Goal: Transaction & Acquisition: Purchase product/service

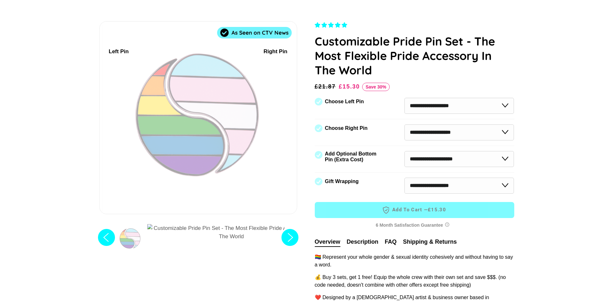
scroll to position [64, 0]
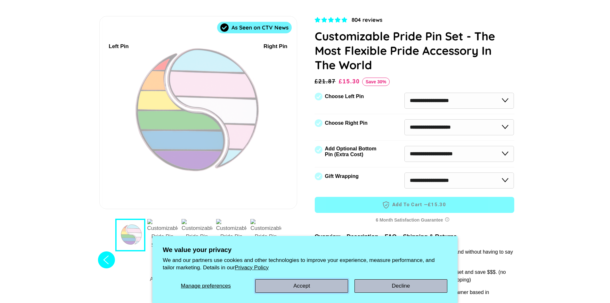
click at [342, 285] on button "Accept" at bounding box center [301, 285] width 93 height 13
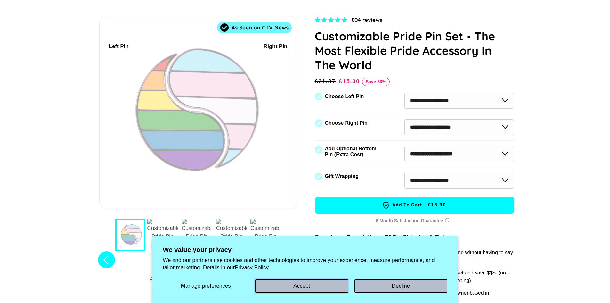
select select "**********"
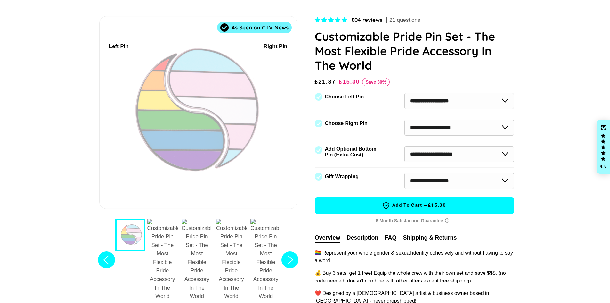
click at [314, 287] on div "804 reviews 21 questions Customizable Pride Pin Set - The Most Flexible Pride A…" at bounding box center [407, 192] width 214 height 352
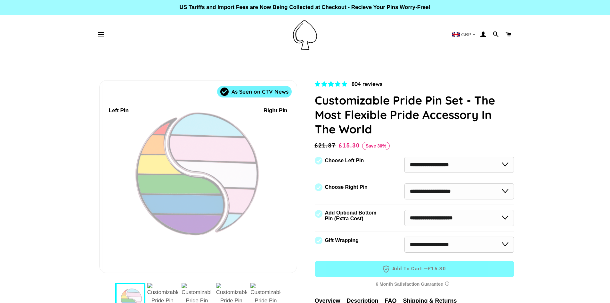
scroll to position [64, 0]
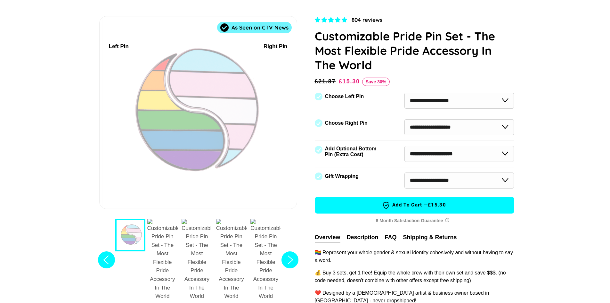
select select "**********"
click at [173, 230] on img "2 / 7" at bounding box center [162, 260] width 31 height 82
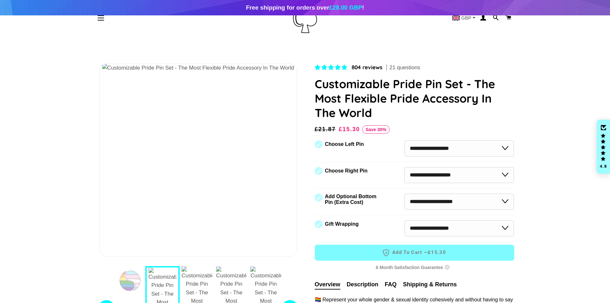
scroll to position [0, 0]
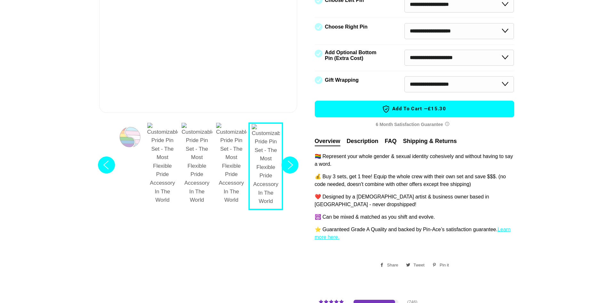
scroll to position [156, 0]
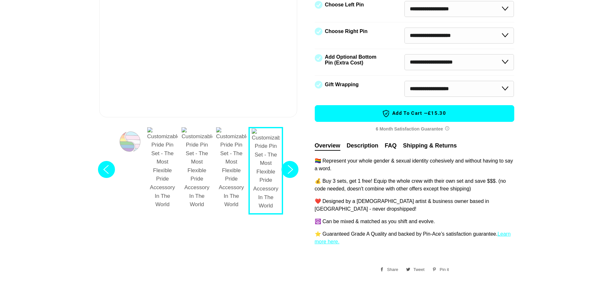
select select "**********"
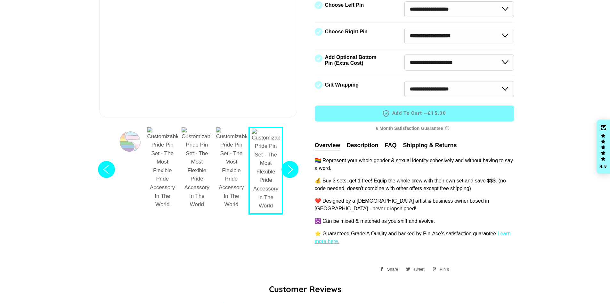
scroll to position [96, 0]
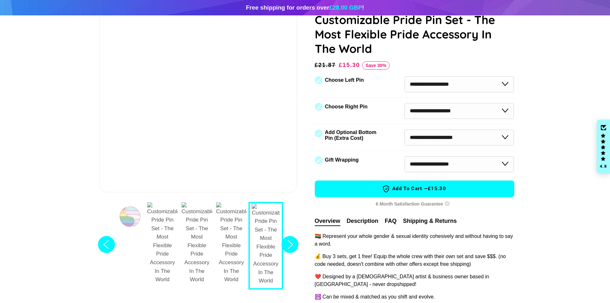
click at [289, 236] on circle "Next slide" at bounding box center [290, 244] width 17 height 17
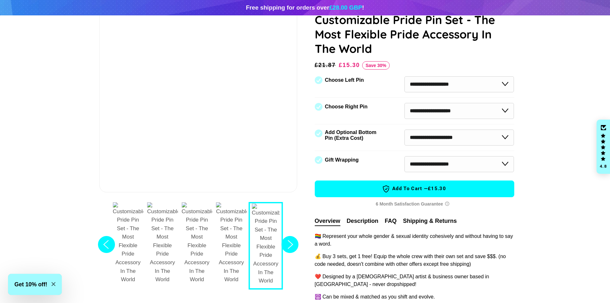
click at [289, 236] on circle "Next slide" at bounding box center [290, 244] width 17 height 17
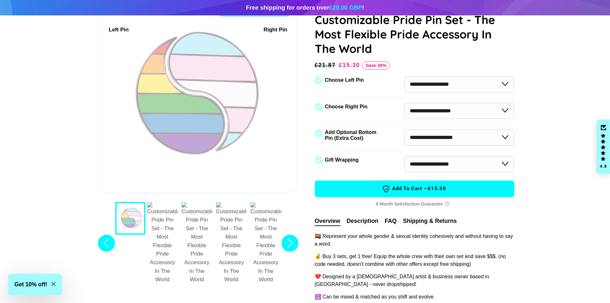
click at [289, 234] on circle "Next slide" at bounding box center [290, 242] width 17 height 17
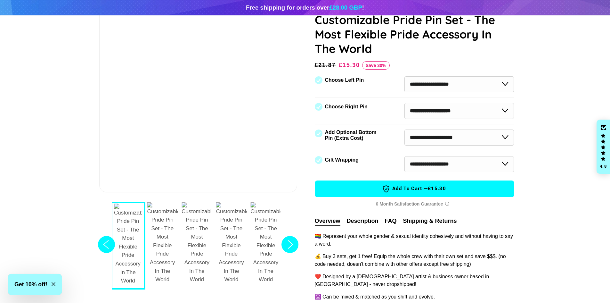
click at [289, 236] on circle "Next slide" at bounding box center [290, 244] width 17 height 17
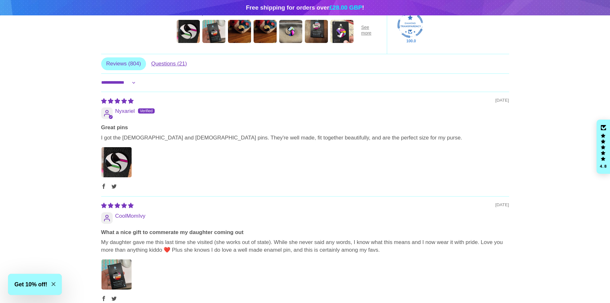
scroll to position [609, 0]
